Goal: Navigation & Orientation: Find specific page/section

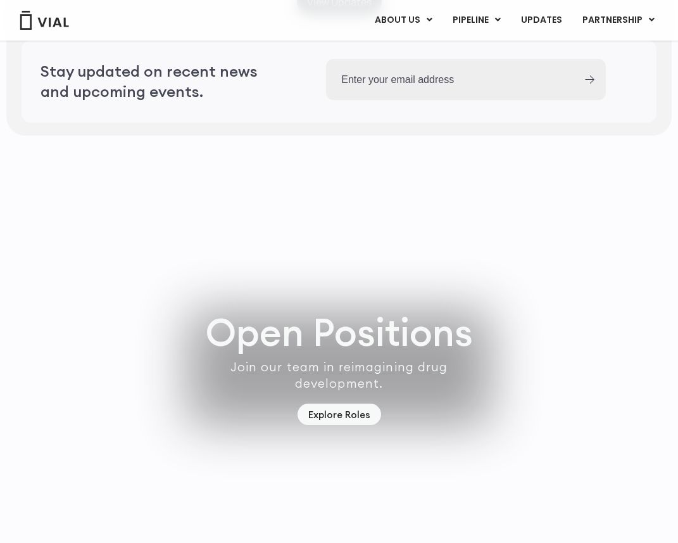
scroll to position [3566, 0]
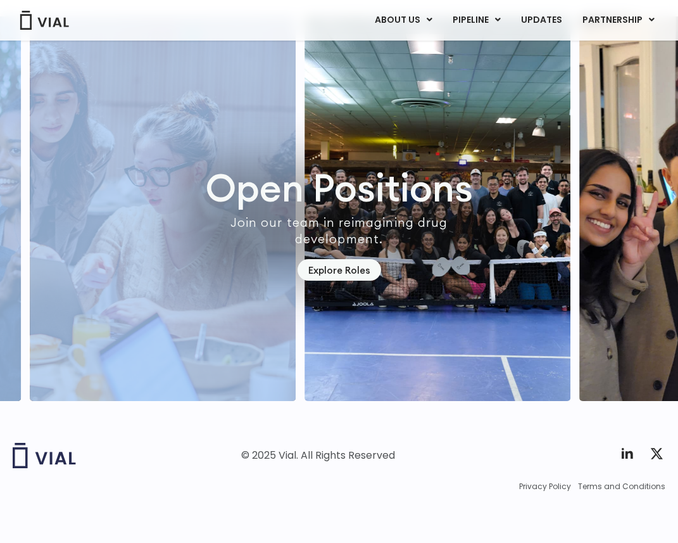
drag, startPoint x: 298, startPoint y: 119, endPoint x: 523, endPoint y: 141, distance: 225.3
click at [490, 137] on div at bounding box center [339, 208] width 678 height 384
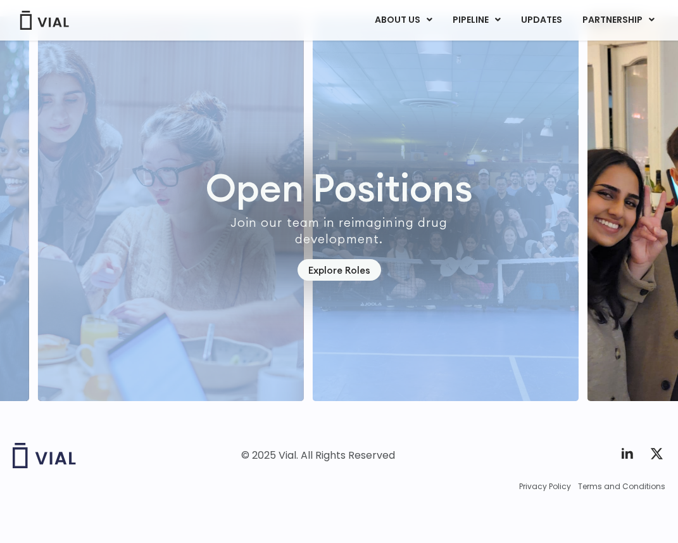
click at [353, 127] on img "3 / 7" at bounding box center [446, 208] width 266 height 384
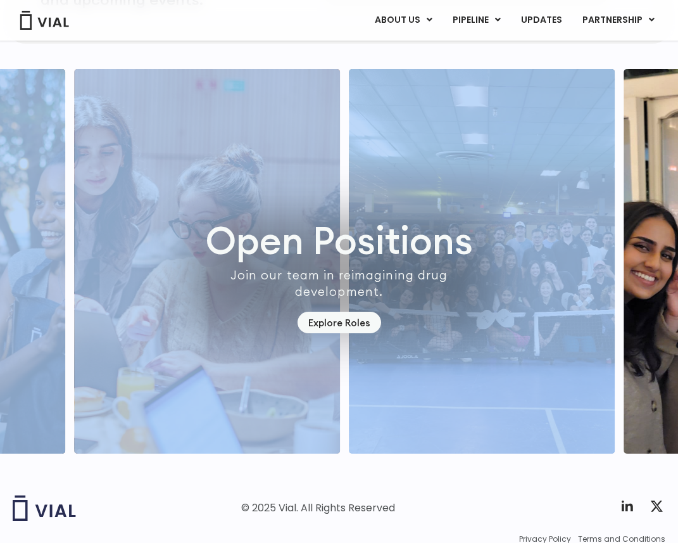
scroll to position [3321, 0]
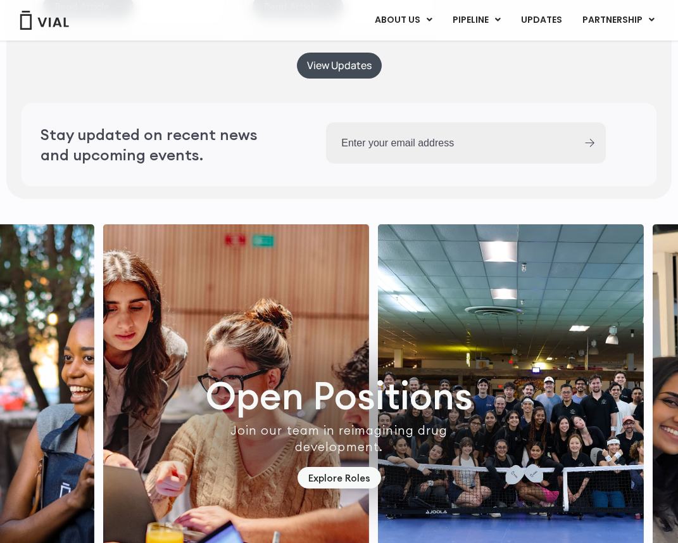
click at [283, 186] on div "Stay updated on recent news and upcoming events." at bounding box center [158, 144] width 273 height 83
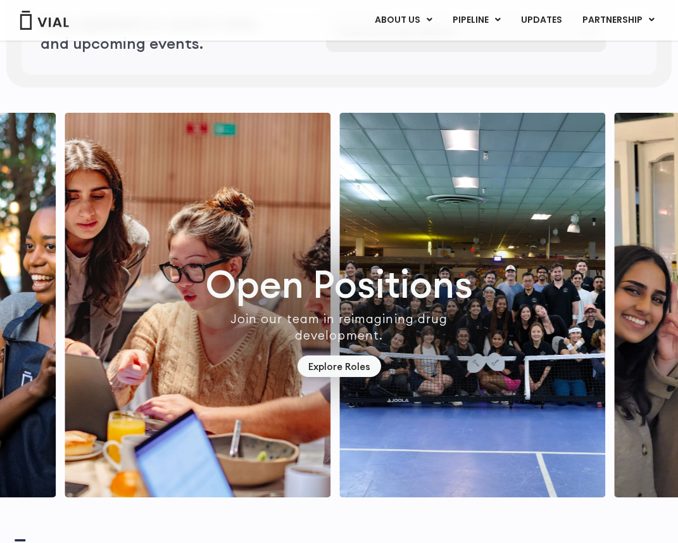
scroll to position [3454, 0]
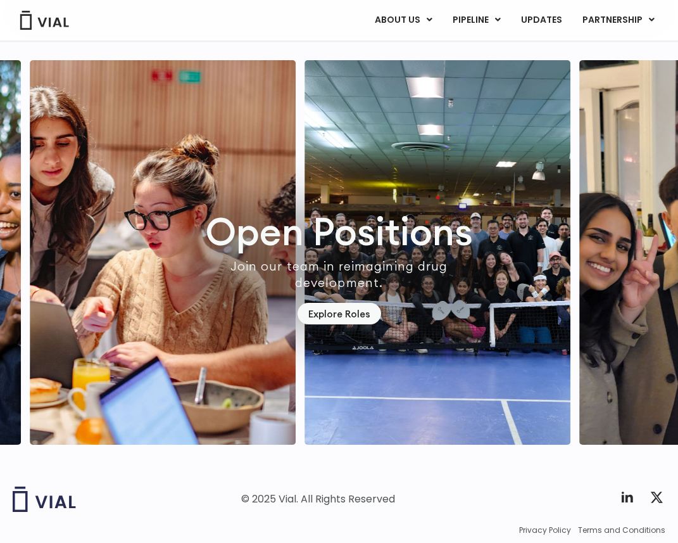
scroll to position [3566, 0]
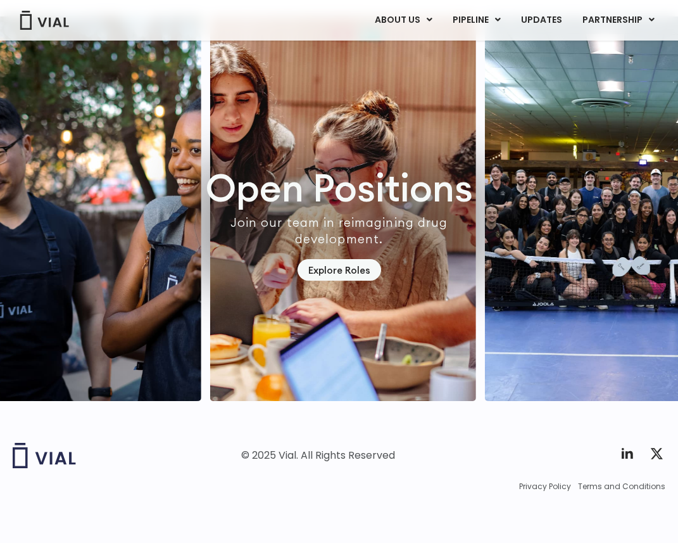
click at [452, 181] on img "2 / 7" at bounding box center [343, 208] width 266 height 384
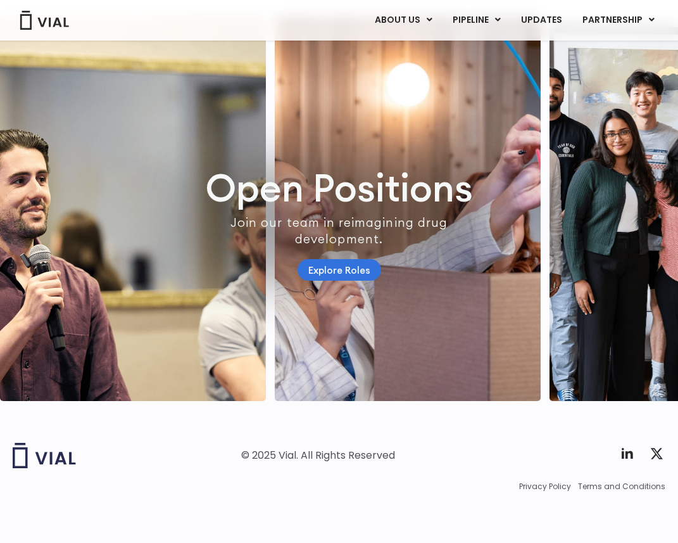
click at [359, 259] on link "Explore Roles" at bounding box center [340, 270] width 84 height 22
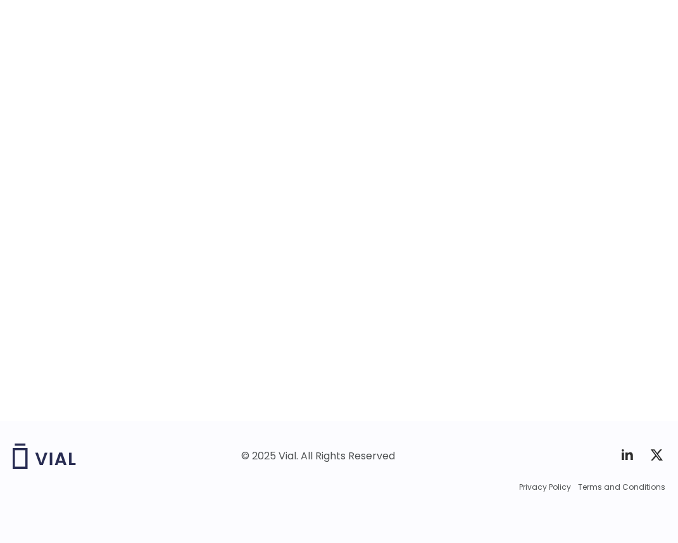
scroll to position [1845, 0]
